Goal: Information Seeking & Learning: Find specific fact

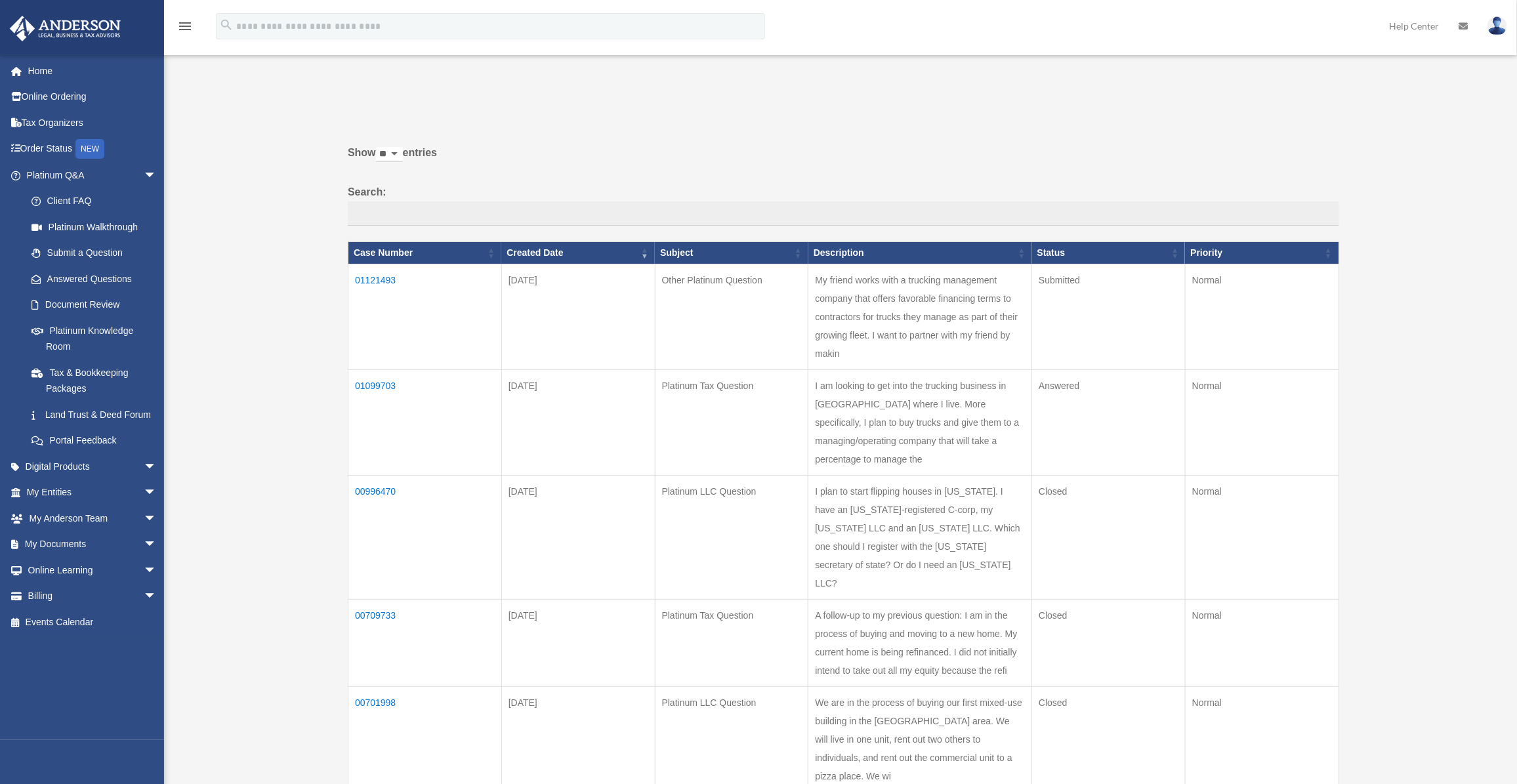
click at [268, 345] on div "Past Questions & Answers [EMAIL_ADDRESS][DOMAIN_NAME] Sign Out [EMAIL_ADDRESS][…" at bounding box center [758, 462] width 1517 height 804
click at [230, 341] on div "Past Questions & Answers [EMAIL_ADDRESS][DOMAIN_NAME] Sign Out [EMAIL_ADDRESS][…" at bounding box center [758, 462] width 1517 height 804
click at [378, 278] on td "01121493" at bounding box center [425, 317] width 153 height 105
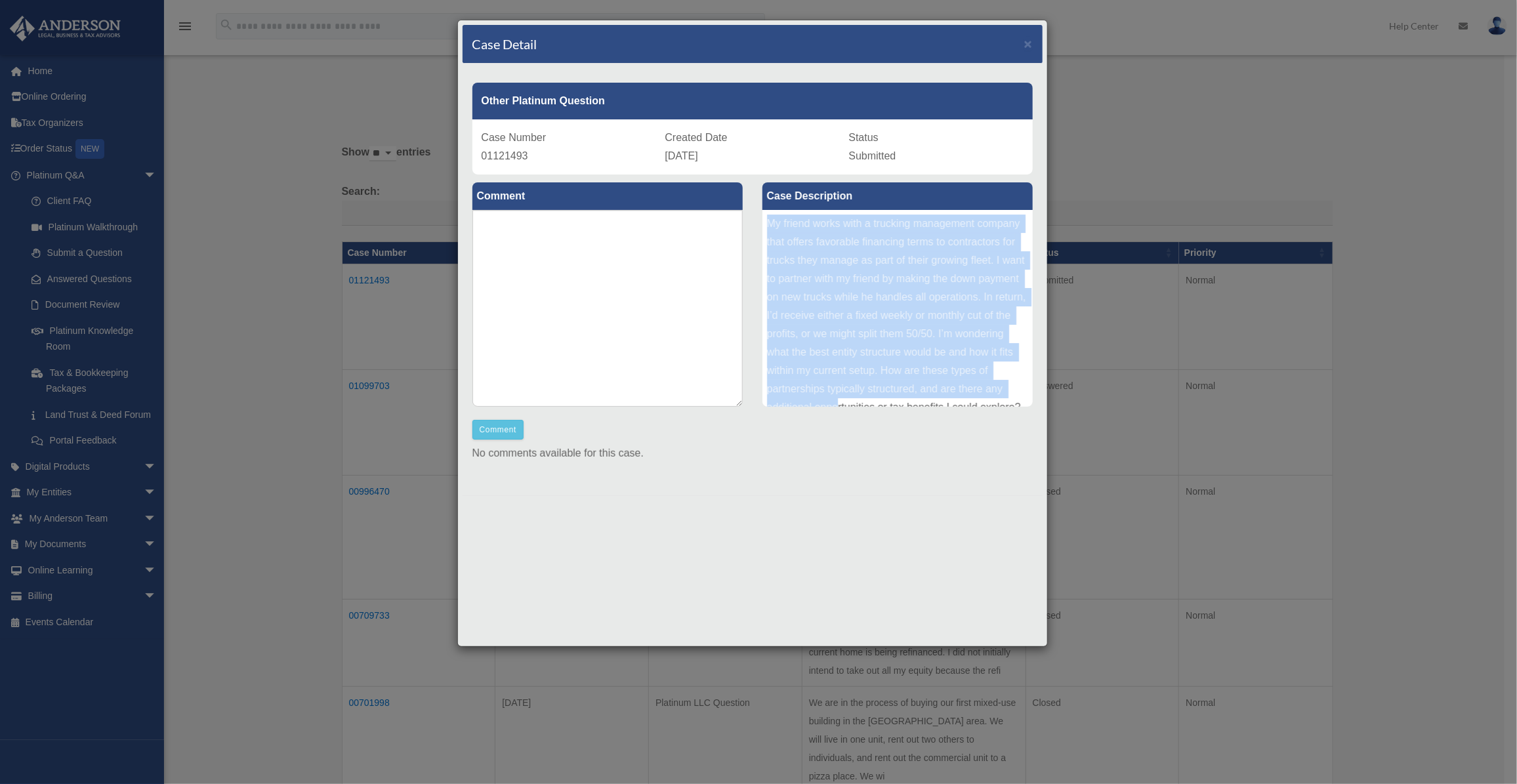
scroll to position [33, 0]
drag, startPoint x: 768, startPoint y: 221, endPoint x: 953, endPoint y: 388, distance: 249.2
click at [953, 388] on div "My friend works with a trucking management company that offers favorable financ…" at bounding box center [897, 309] width 270 height 197
copy div "My friend works with a trucking management company that offers favorable financ…"
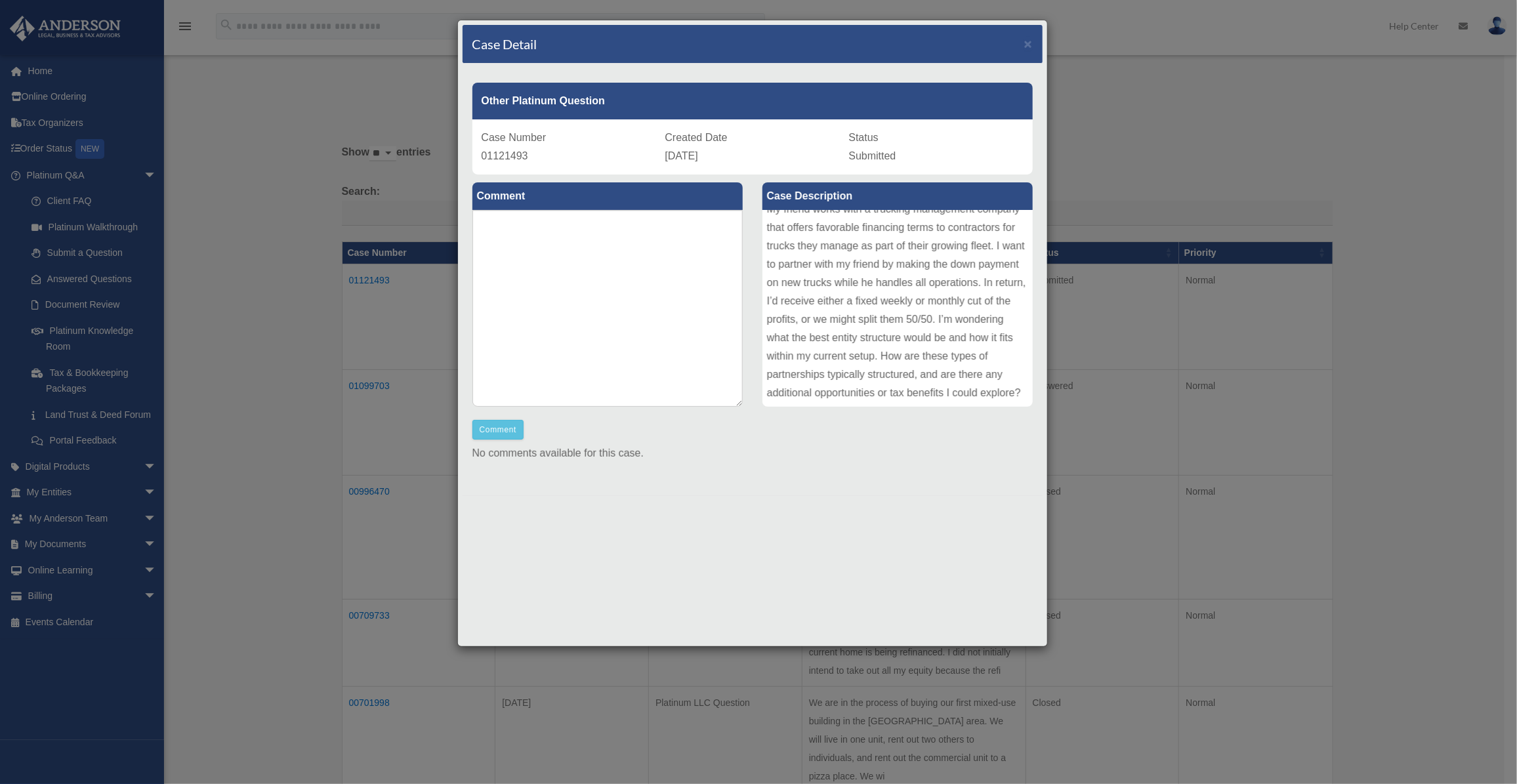
click at [265, 307] on div "Case Detail × Other Platinum Question Case Number 01121493 Created Date [DATE] …" at bounding box center [758, 392] width 1517 height 784
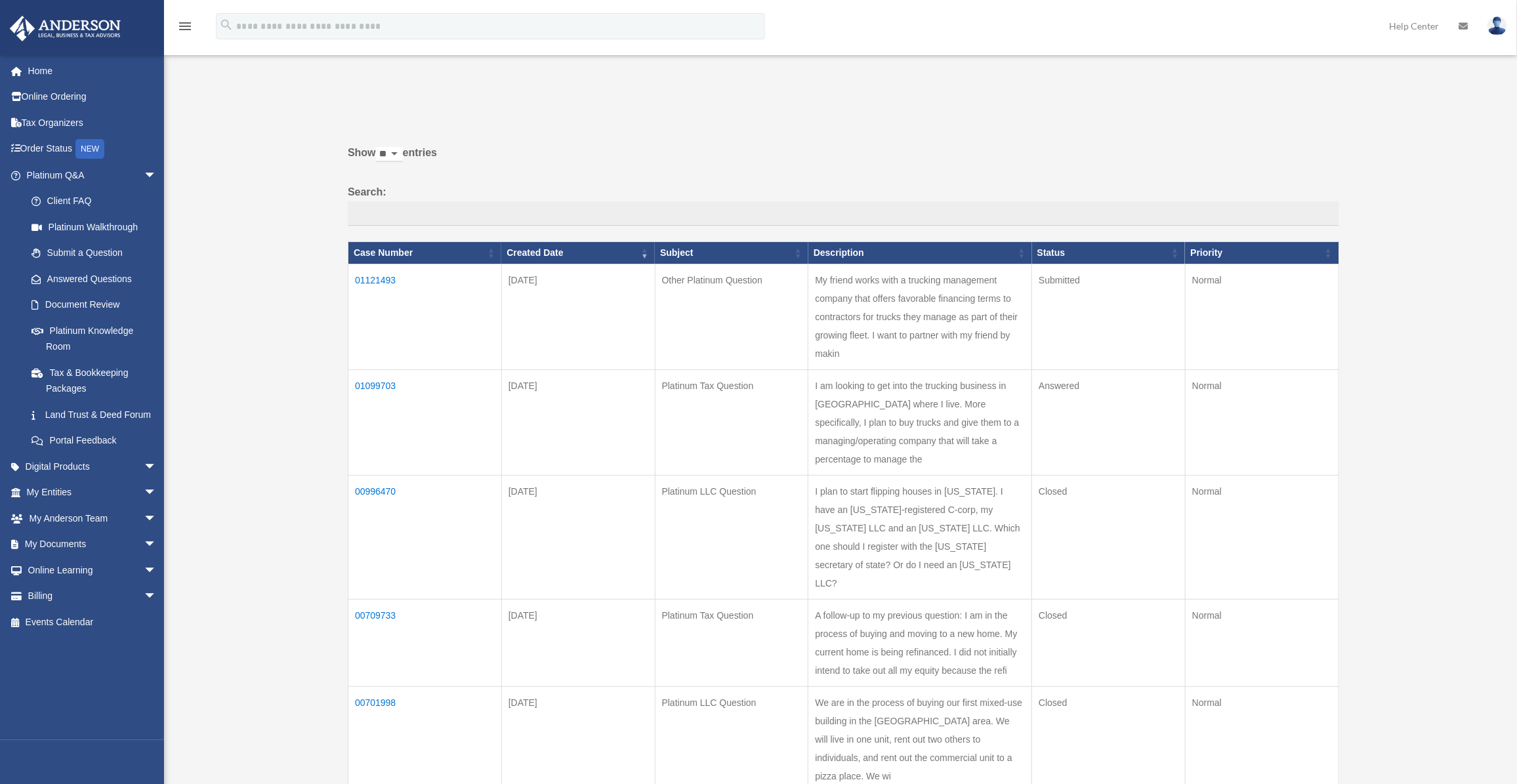
click at [261, 333] on div "Past Questions & Answers [EMAIL_ADDRESS][DOMAIN_NAME] Sign Out [EMAIL_ADDRESS][…" at bounding box center [758, 462] width 1517 height 804
click at [379, 277] on td "01121493" at bounding box center [425, 317] width 153 height 105
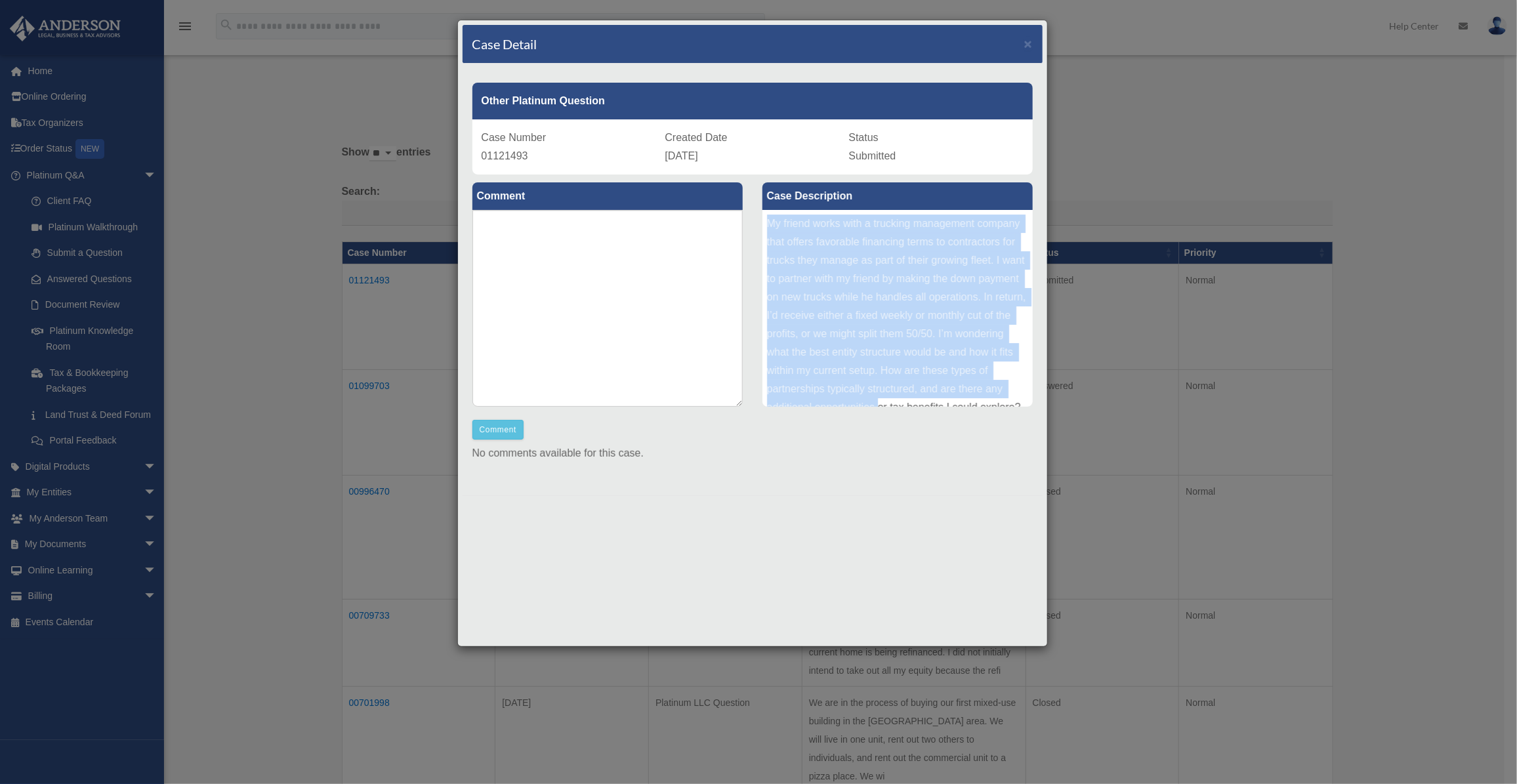
scroll to position [33, 0]
drag, startPoint x: 764, startPoint y: 225, endPoint x: 926, endPoint y: 385, distance: 227.7
click at [926, 385] on div "My friend works with a trucking management company that offers favorable financ…" at bounding box center [897, 309] width 270 height 197
copy div "My friend works with a trucking management company that offers favorable financ…"
click at [1028, 40] on span "×" at bounding box center [1028, 44] width 8 height 15
